Goal: Find specific page/section: Find specific page/section

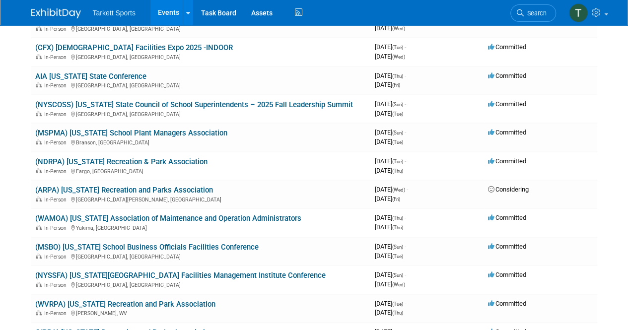
scroll to position [108, 0]
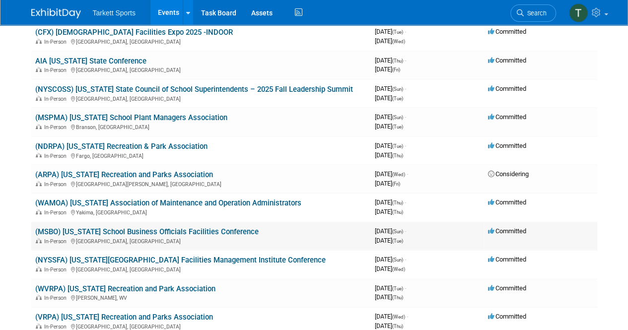
click at [133, 231] on link "(MSBO) [US_STATE] School Business Officials Facilities Conference" at bounding box center [146, 231] width 223 height 9
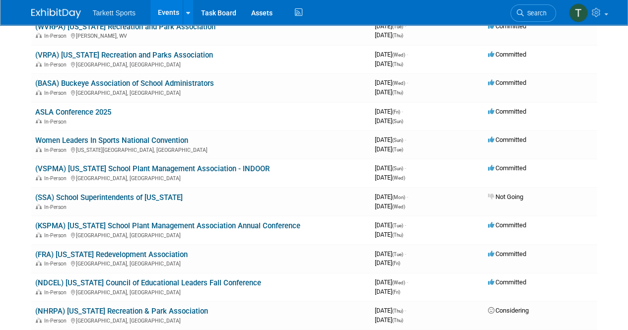
scroll to position [395, 0]
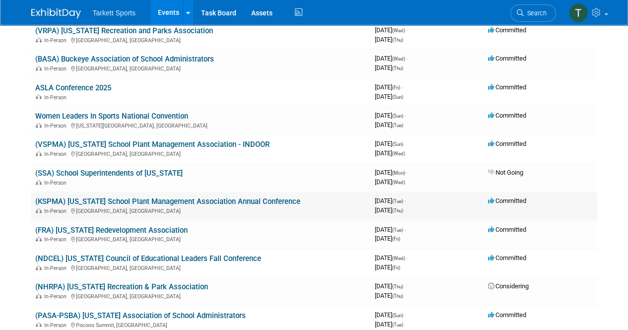
click at [152, 201] on link "(KSPMA) [US_STATE] School Plant Management Association Annual Conference" at bounding box center [167, 201] width 265 height 9
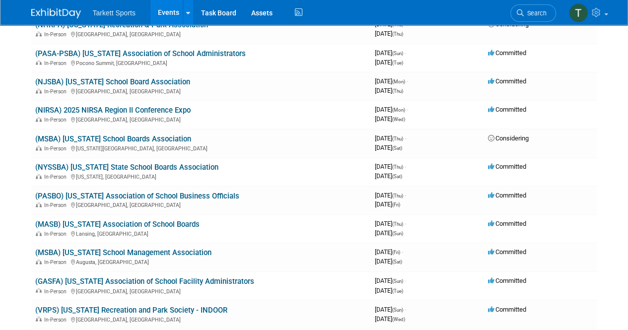
scroll to position [660, 0]
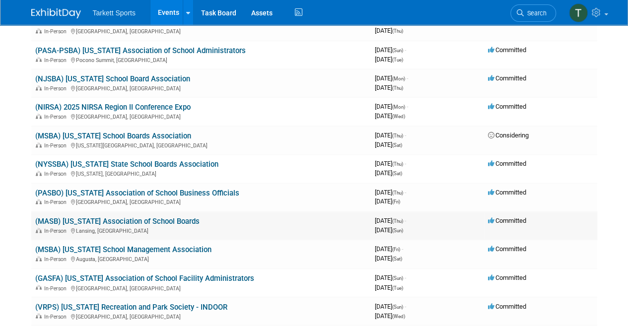
click at [135, 222] on link "(MASB) Michigan Association of School Boards" at bounding box center [117, 221] width 164 height 9
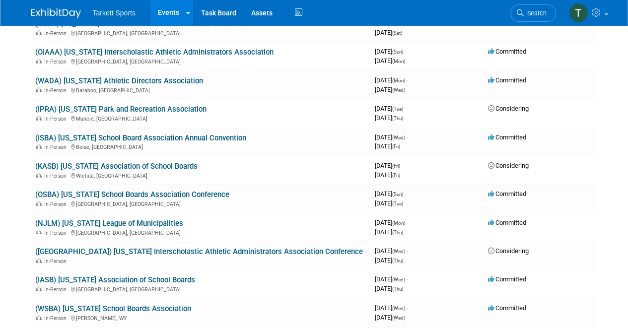
scroll to position [1220, 0]
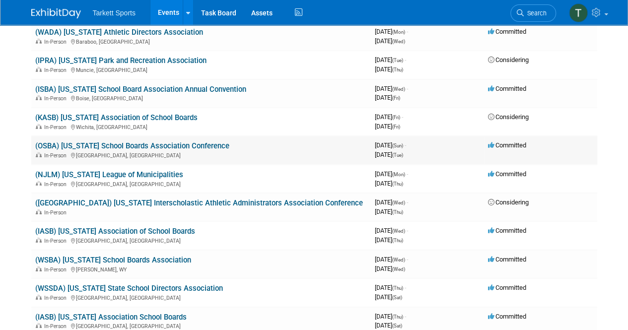
click at [97, 149] on link "(OSBA) Ohio School Boards Association Conference" at bounding box center [132, 146] width 194 height 9
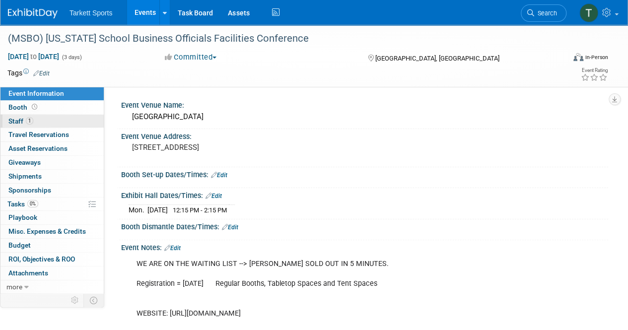
click at [17, 122] on span "Staff 1" at bounding box center [20, 121] width 25 height 8
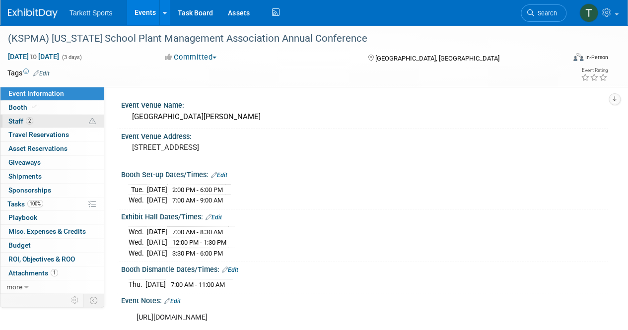
click at [23, 117] on span "Staff 2" at bounding box center [20, 121] width 25 height 8
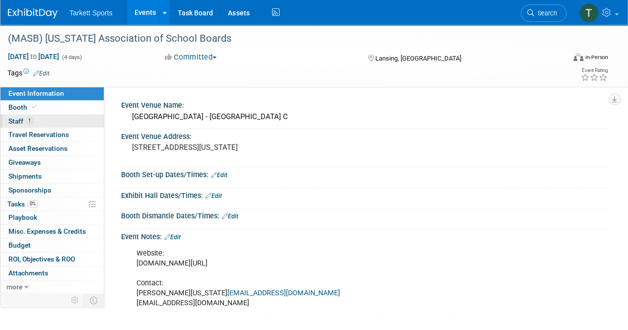
click at [25, 118] on span "Staff 1" at bounding box center [20, 121] width 25 height 8
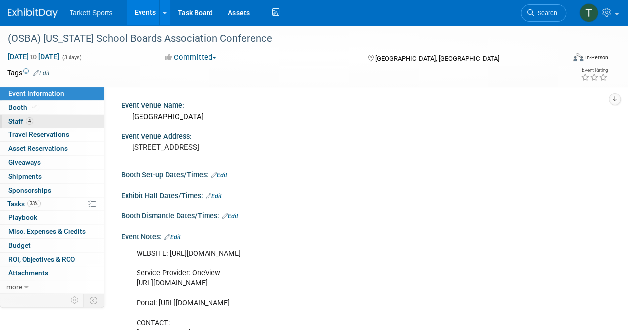
click at [20, 119] on span "Staff 4" at bounding box center [20, 121] width 25 height 8
